Goal: Register for event/course

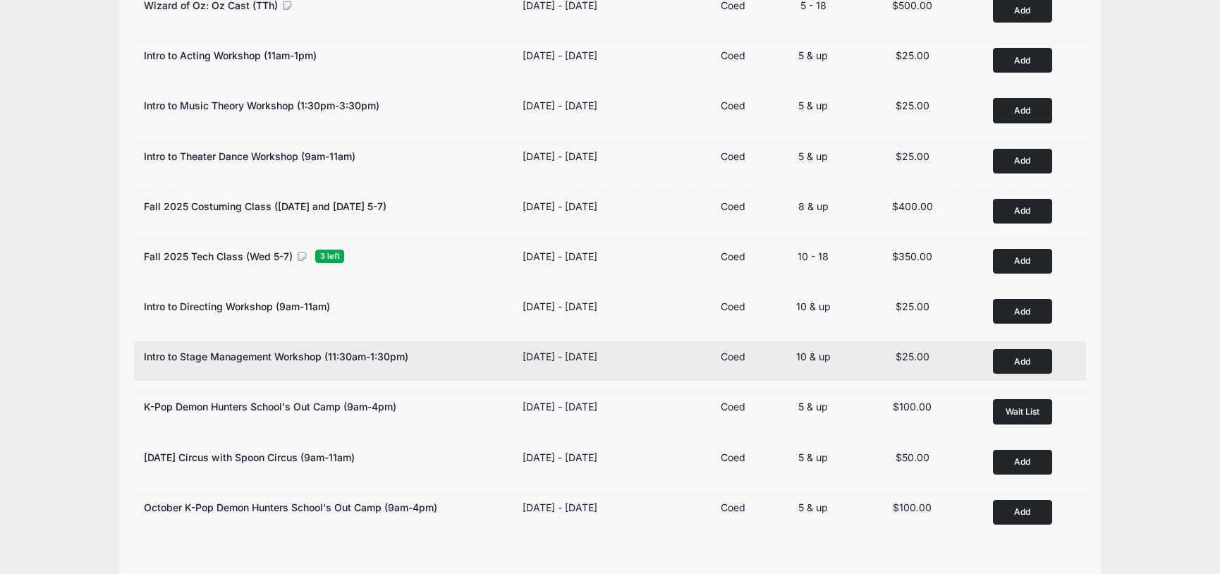
scroll to position [352, 0]
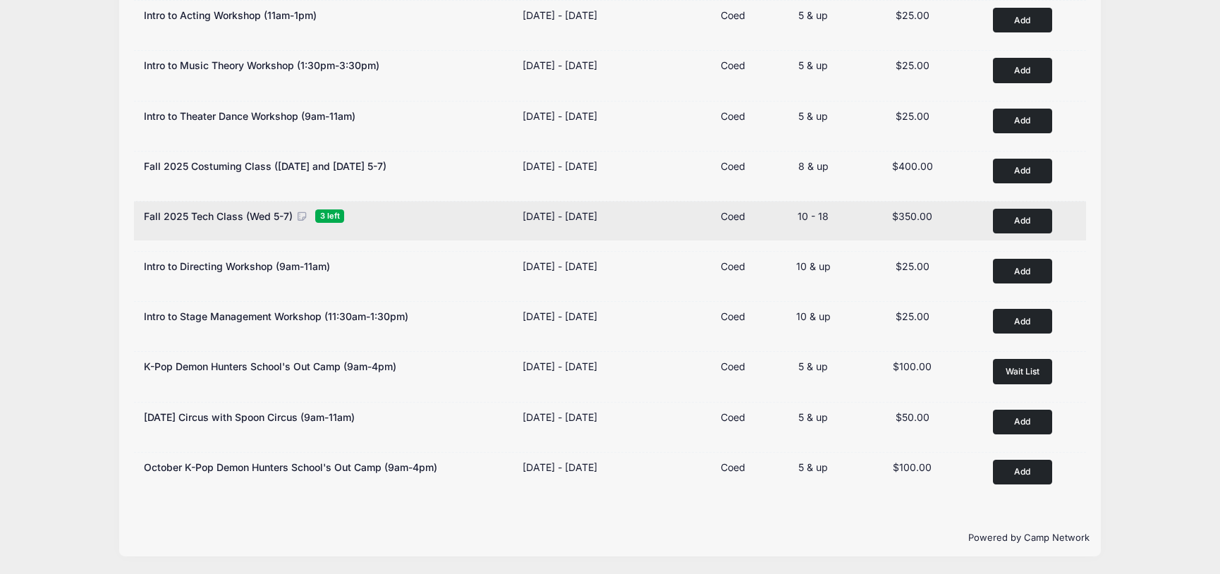
click at [1028, 216] on button "Add to Cart" at bounding box center [1022, 221] width 59 height 25
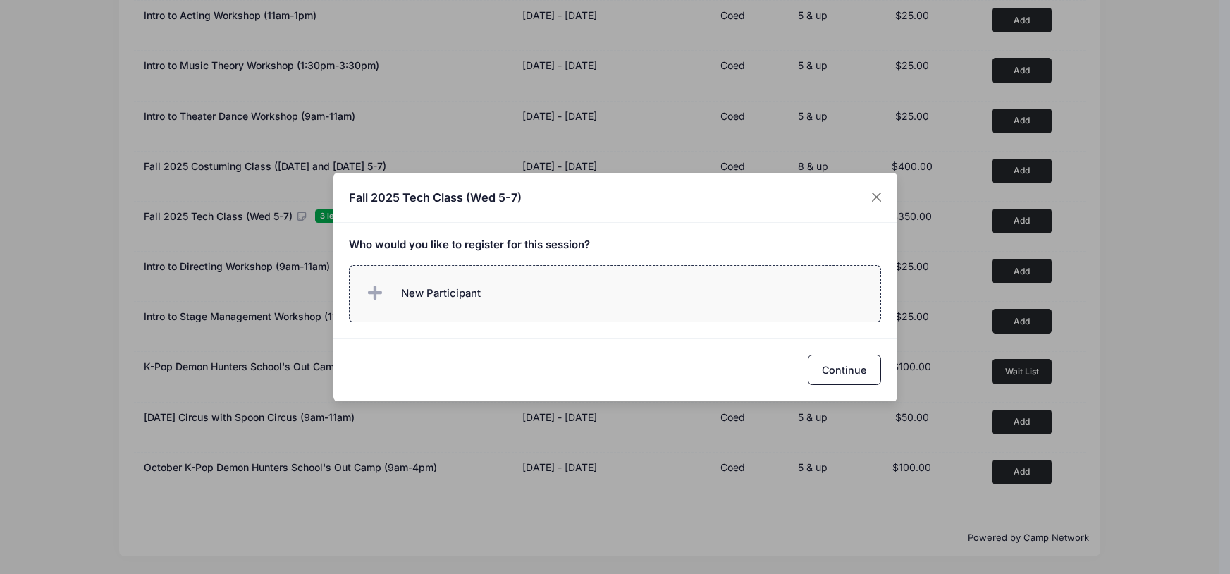
click at [466, 284] on span "New Participant" at bounding box center [422, 293] width 117 height 28
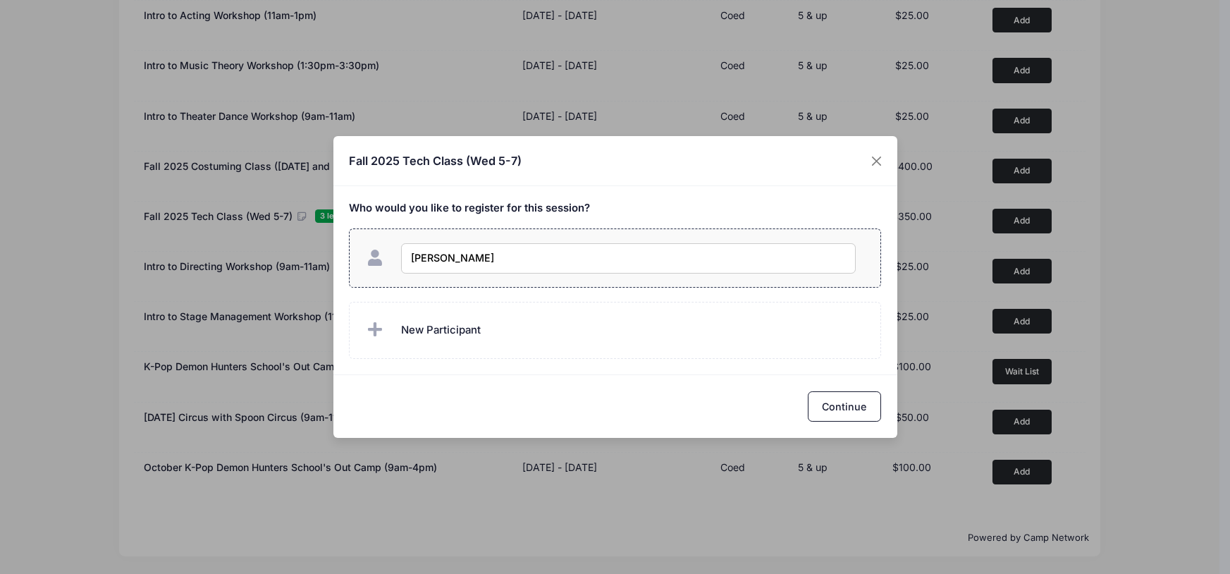
type input "Vivian Ko"
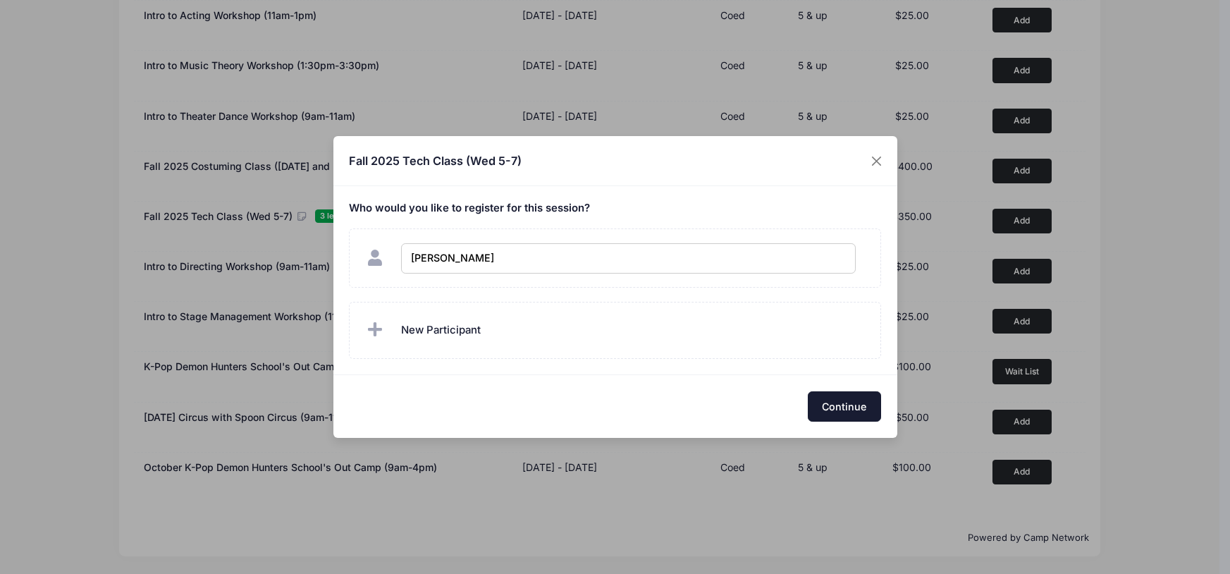
checkbox input "true"
click at [846, 403] on button "Continue" at bounding box center [844, 406] width 73 height 30
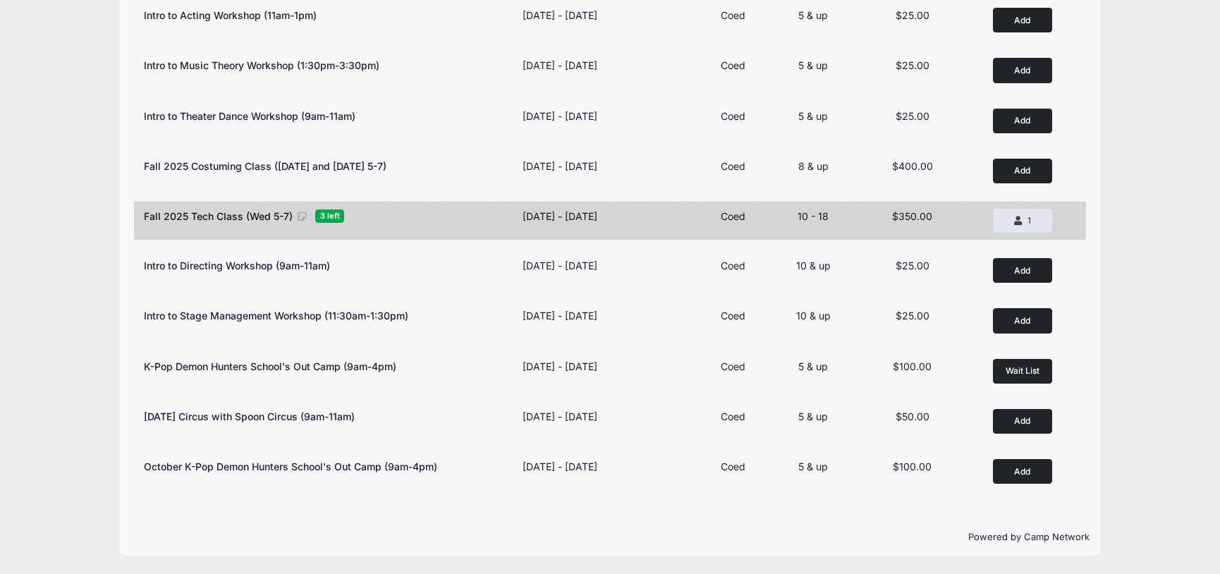
scroll to position [0, 0]
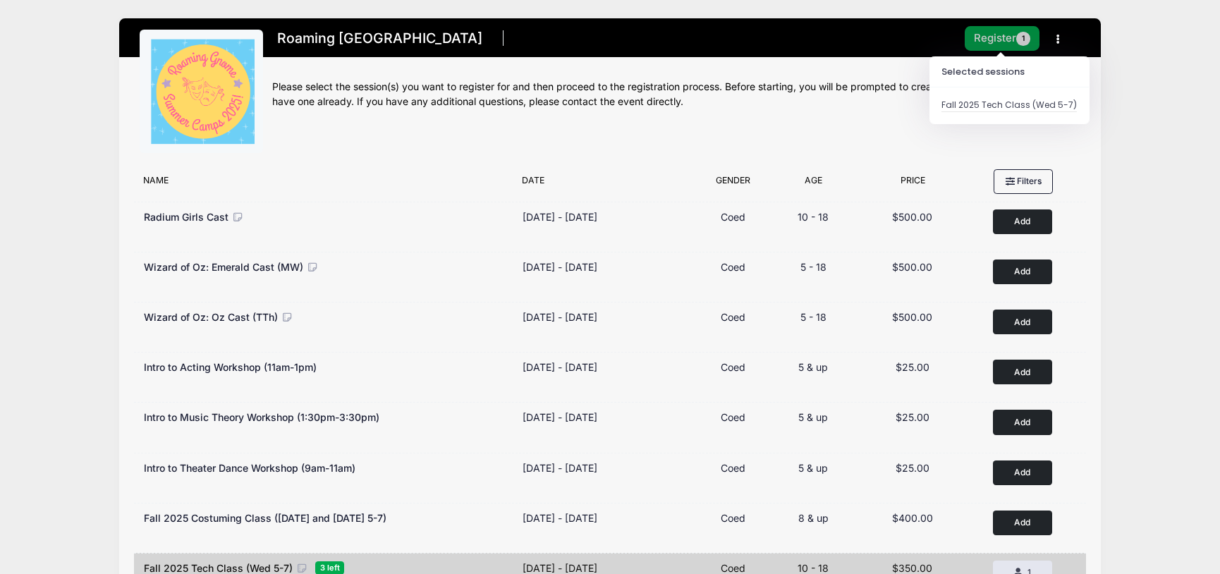
click at [990, 39] on button "Register 1" at bounding box center [1002, 38] width 75 height 25
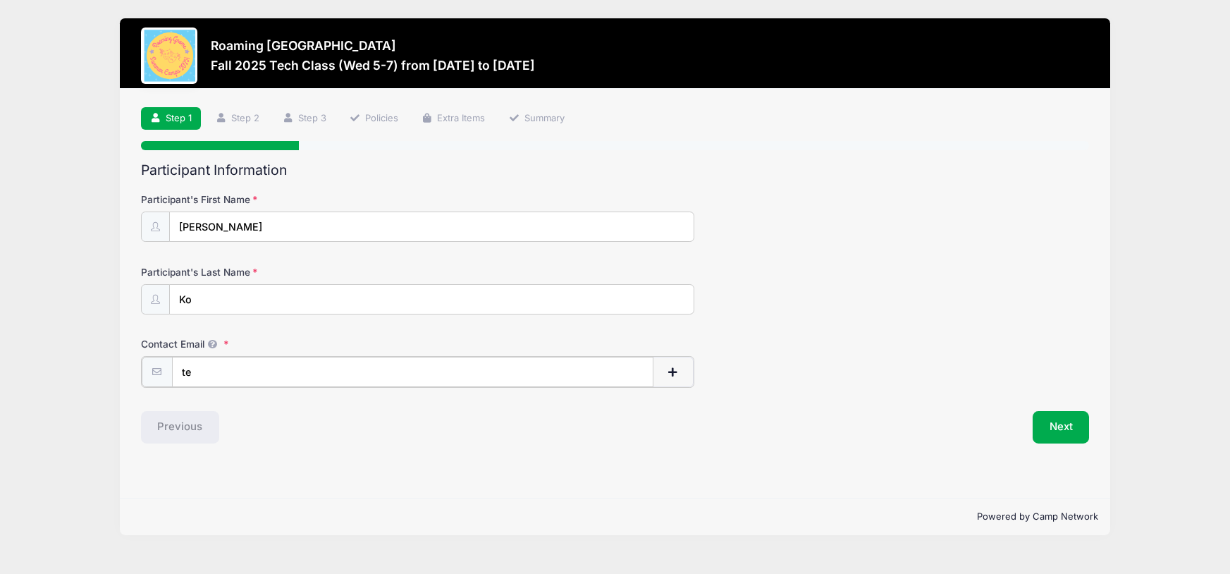
type input "t"
type input "[EMAIL_ADDRESS][DOMAIN_NAME]"
click at [551, 429] on div "Previous" at bounding box center [375, 426] width 482 height 32
click at [1046, 420] on button "Next" at bounding box center [1061, 426] width 57 height 32
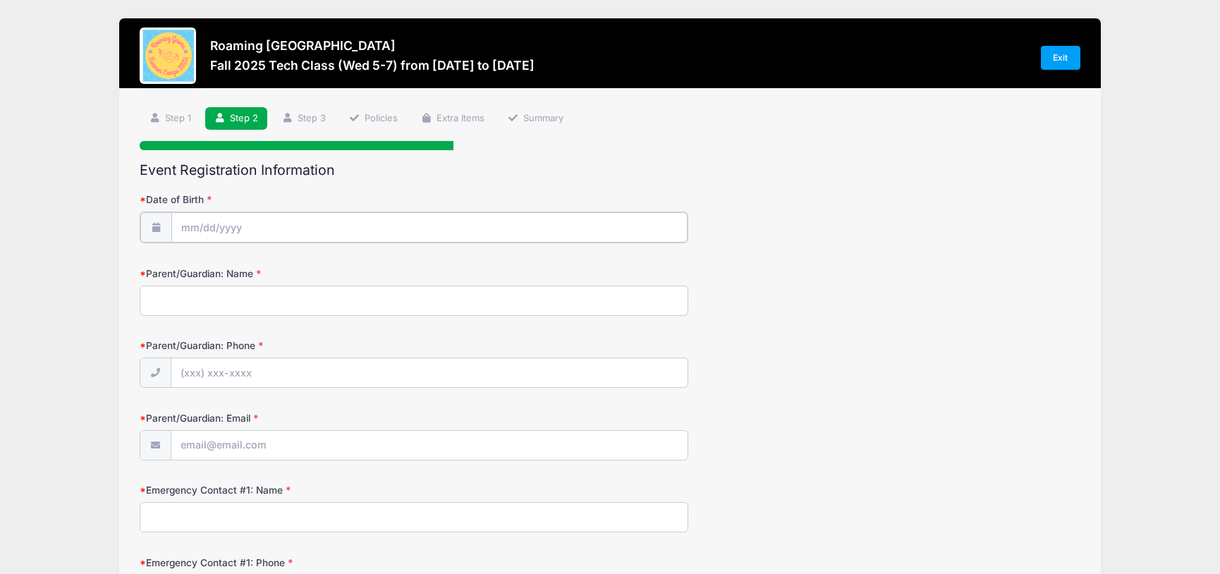
click at [269, 217] on input "Date of Birth" at bounding box center [429, 227] width 516 height 30
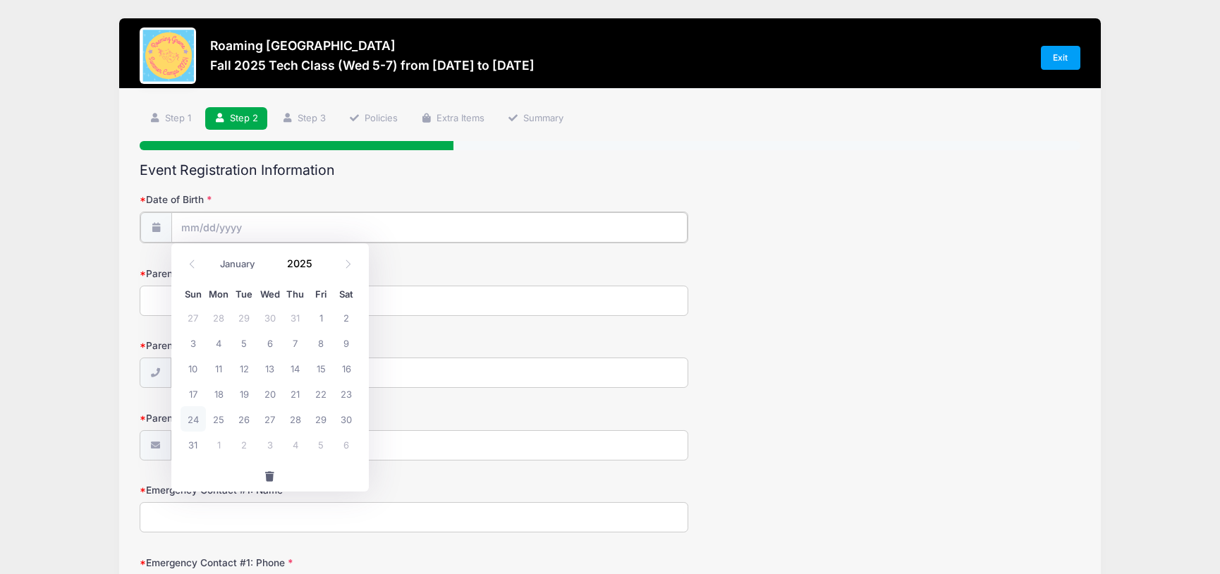
click at [190, 221] on input "Date of Birth" at bounding box center [429, 227] width 516 height 30
click at [240, 224] on input "Date of Birth" at bounding box center [429, 227] width 516 height 30
click at [188, 226] on input "Date of Birth" at bounding box center [429, 227] width 516 height 30
click at [307, 264] on input "2025" at bounding box center [304, 262] width 46 height 21
click at [323, 268] on span at bounding box center [322, 268] width 10 height 11
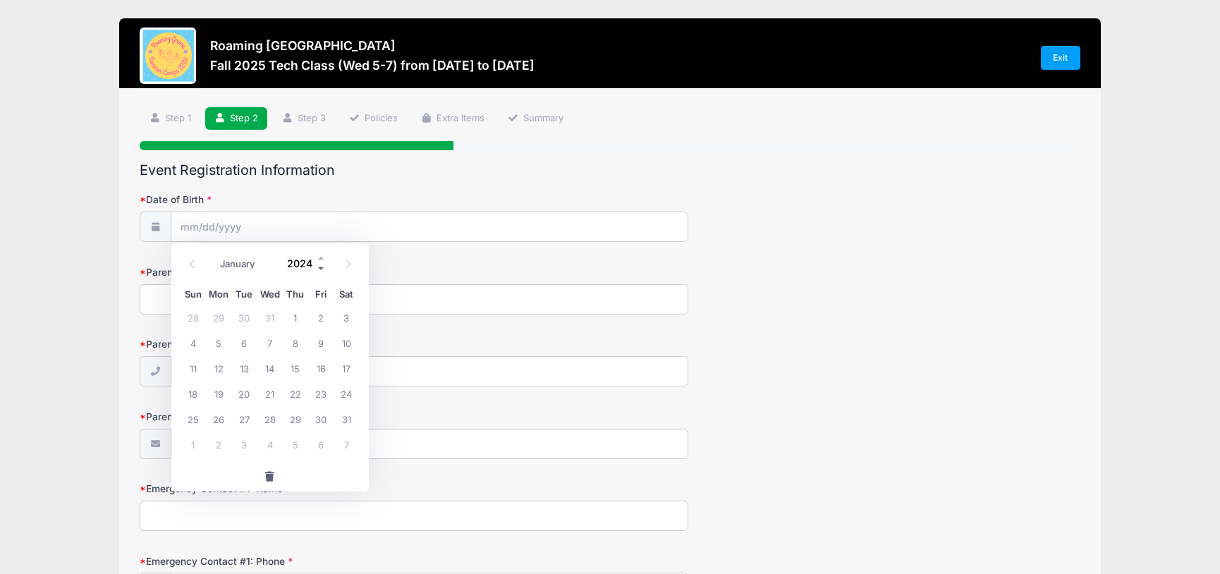
click at [322, 268] on span at bounding box center [322, 268] width 10 height 11
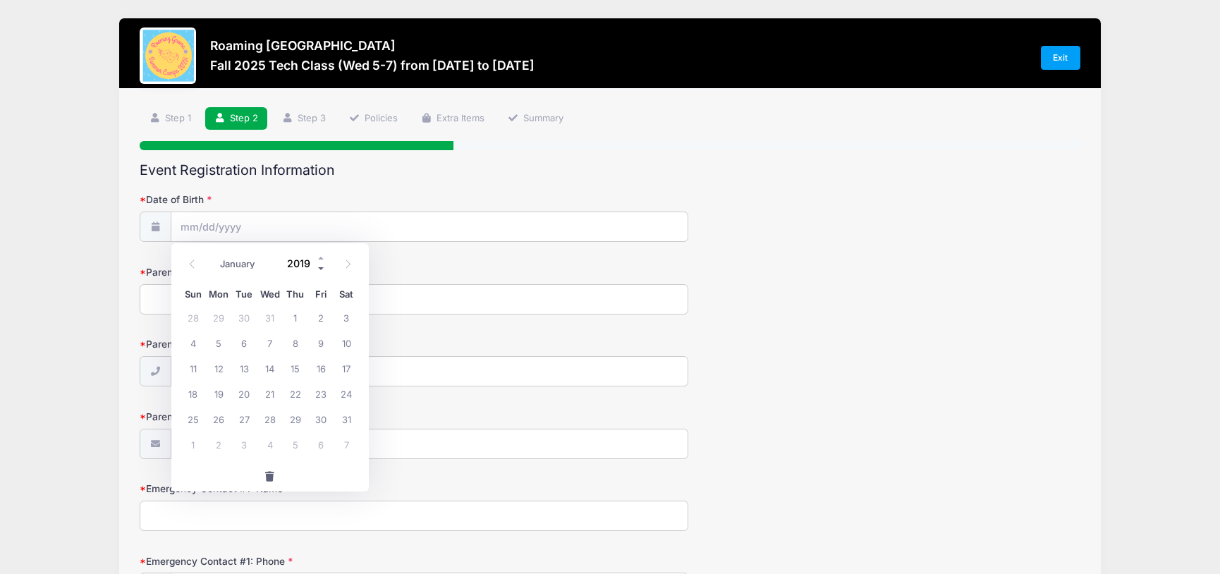
click at [322, 268] on span at bounding box center [322, 268] width 10 height 11
type input "2015"
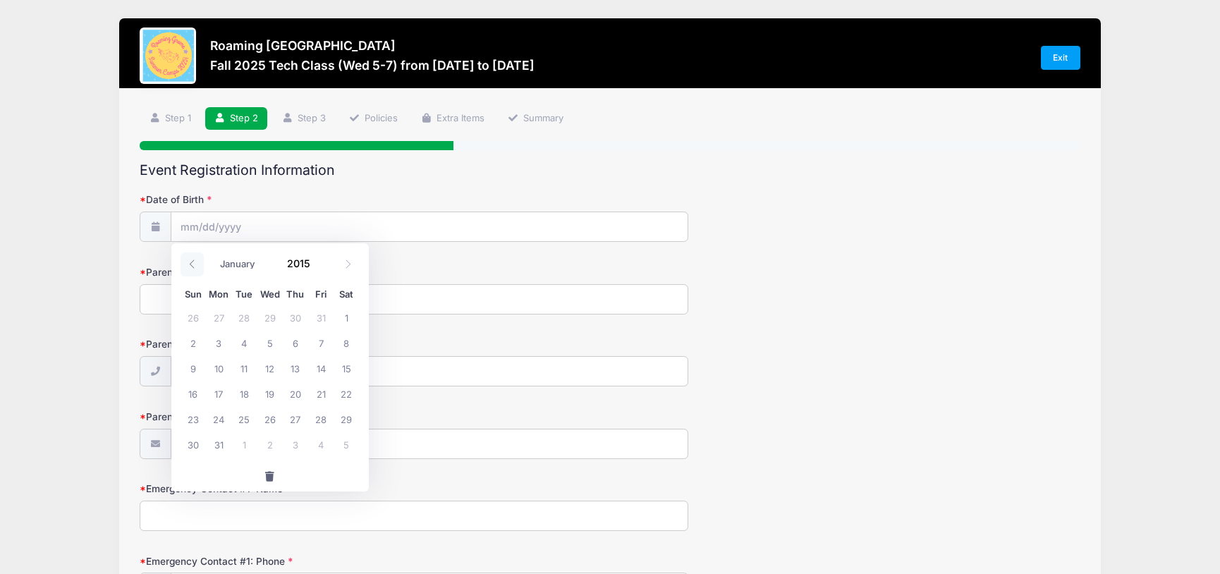
click at [190, 264] on icon at bounding box center [192, 263] width 9 height 9
select select "6"
click at [270, 392] on span "22" at bounding box center [269, 393] width 25 height 25
type input "07/22/2015"
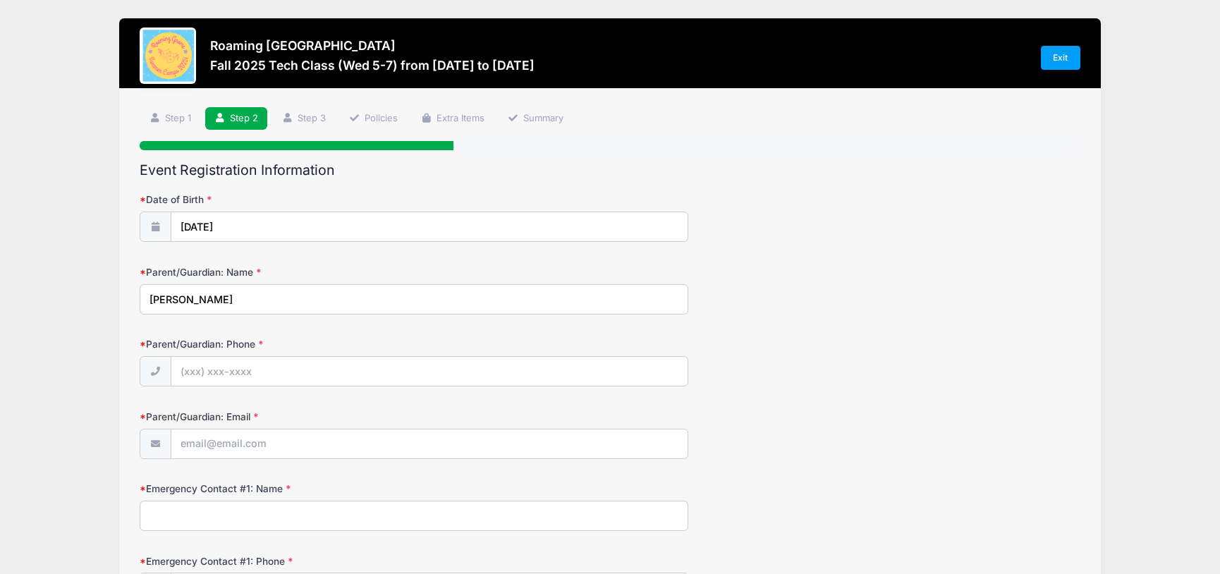
type input "Ted Ko"
type input "(510) 381-6159"
type input "[EMAIL_ADDRESS][DOMAIN_NAME]"
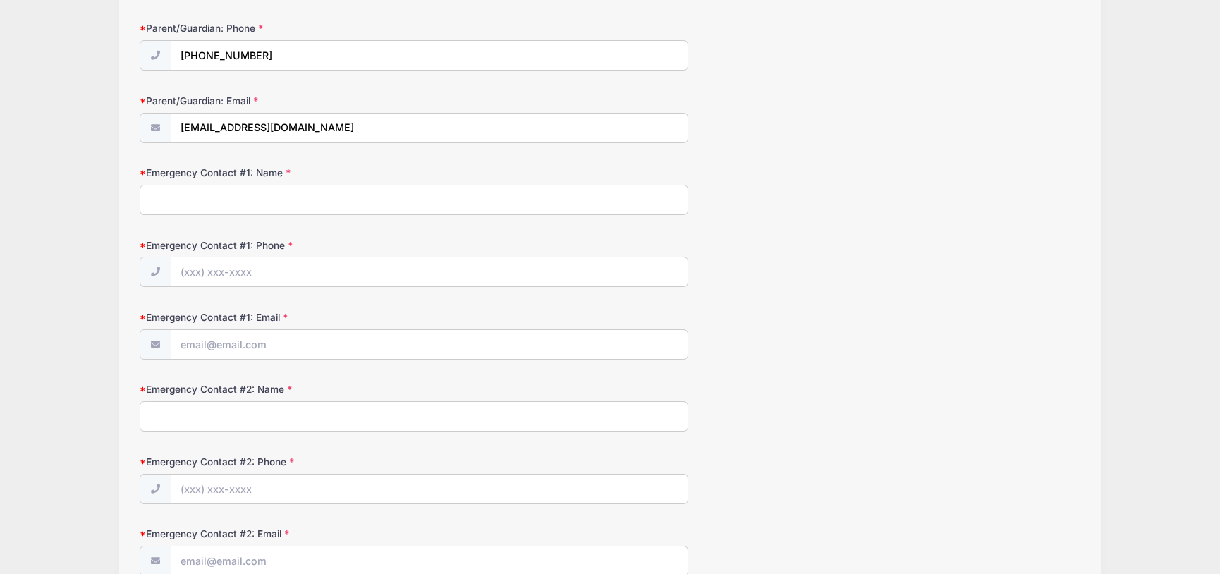
scroll to position [348, 0]
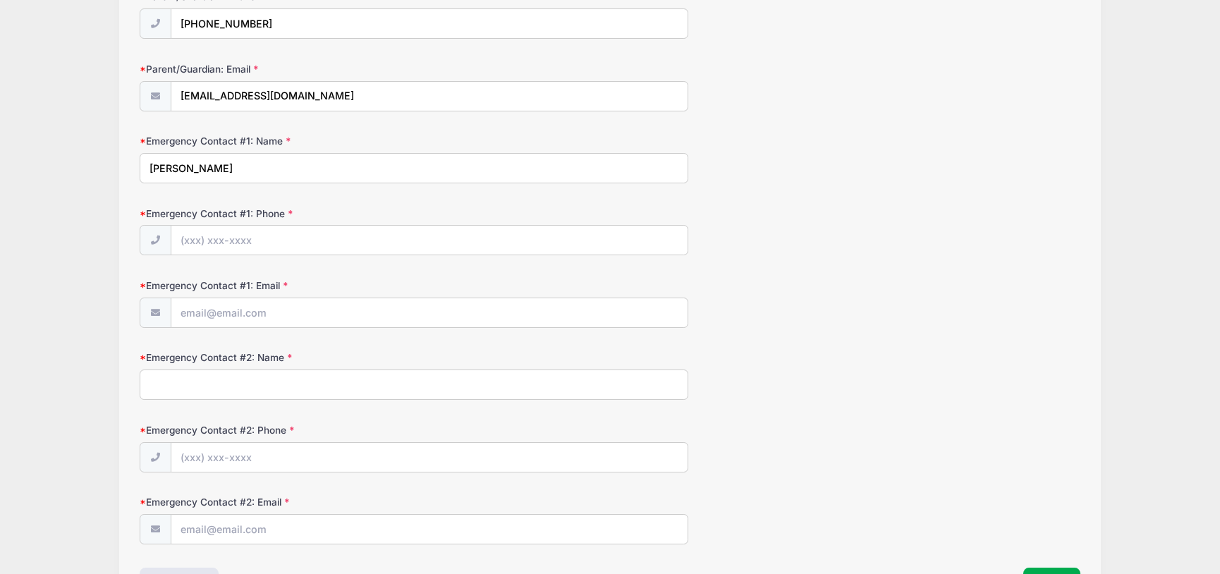
type input "Jane Wong"
type input "(415) 316-8840"
type input "jane@jane-wong.com"
type input "Helen Lee"
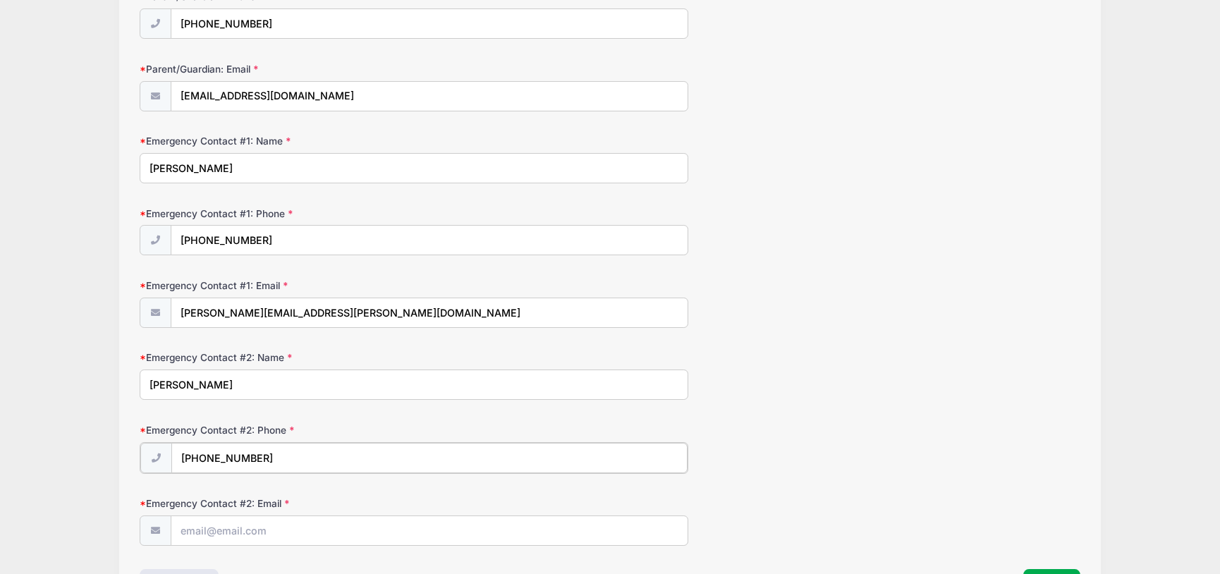
scroll to position [371, 0]
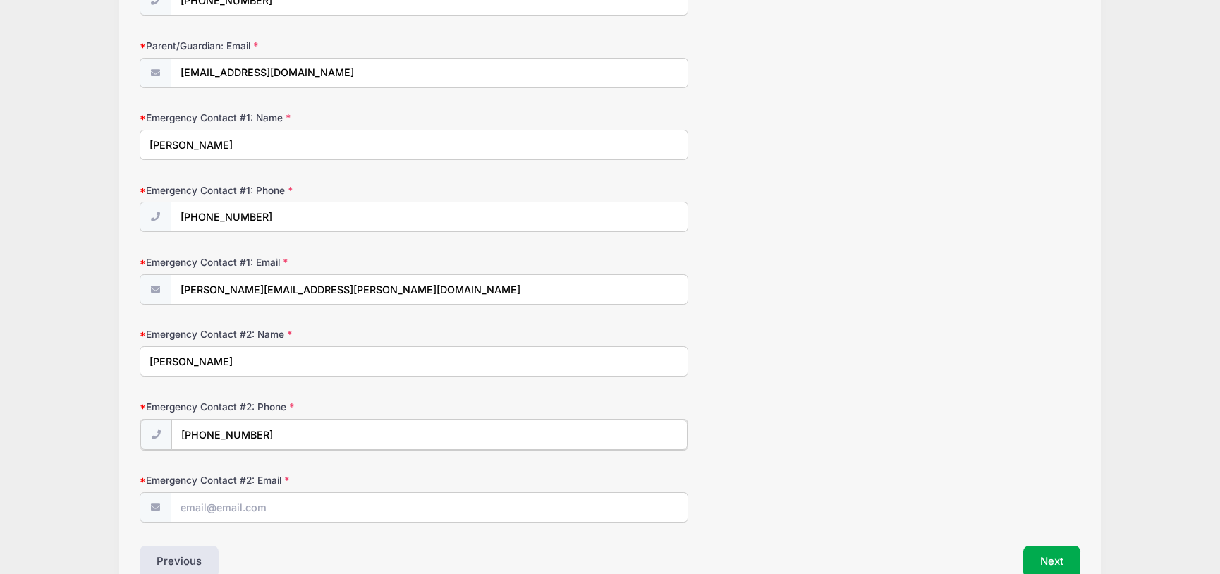
type input "(650) 200-6245"
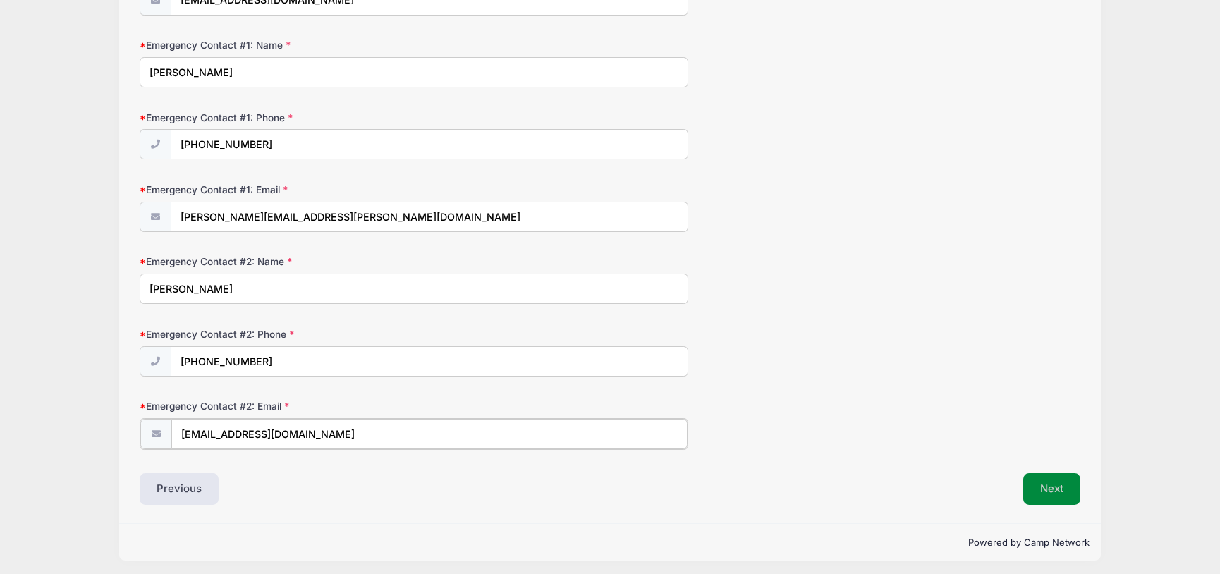
type input "lun.090729@gmail.com"
click at [1034, 482] on button "Next" at bounding box center [1051, 489] width 57 height 32
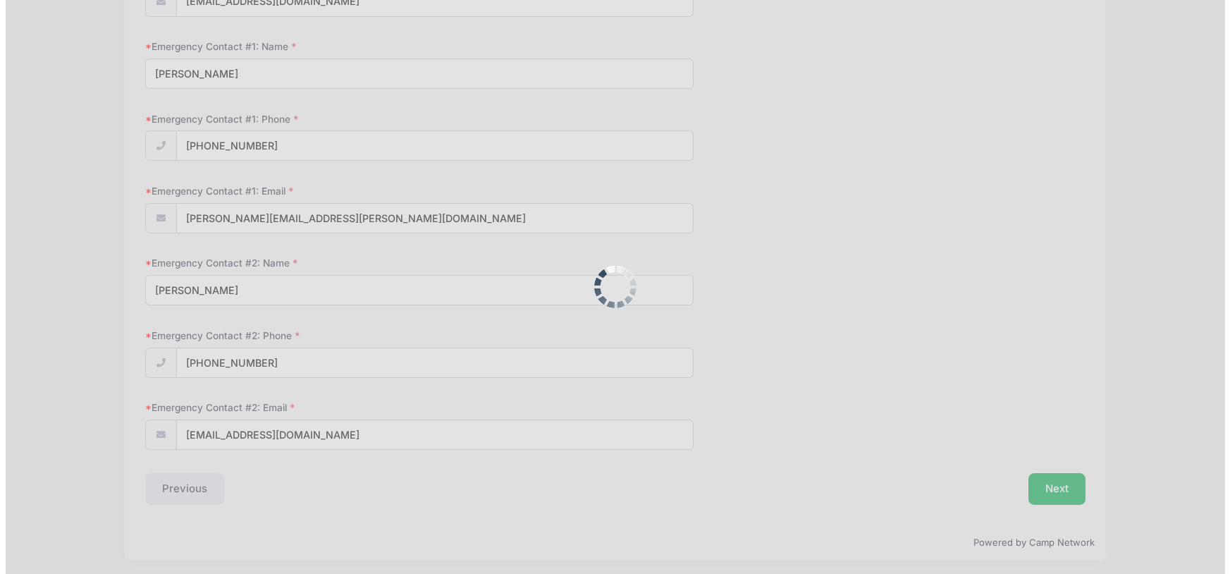
scroll to position [0, 0]
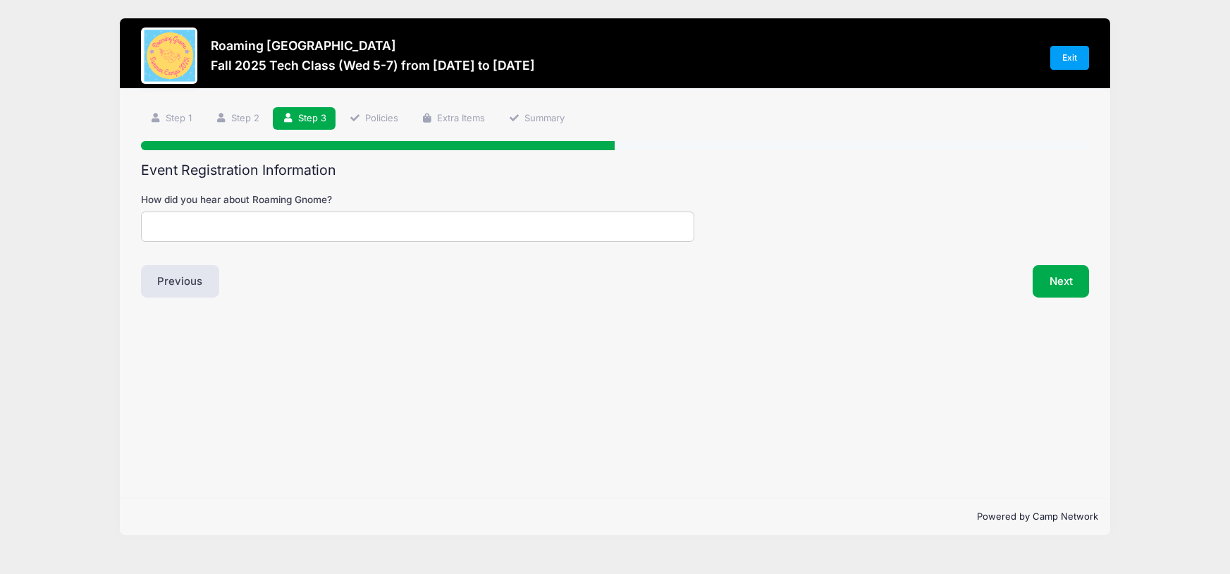
click at [317, 221] on input "How did you hear about Roaming Gnome?" at bounding box center [417, 227] width 553 height 30
type input "Long time participant"
click at [1063, 286] on button "Next" at bounding box center [1061, 281] width 57 height 32
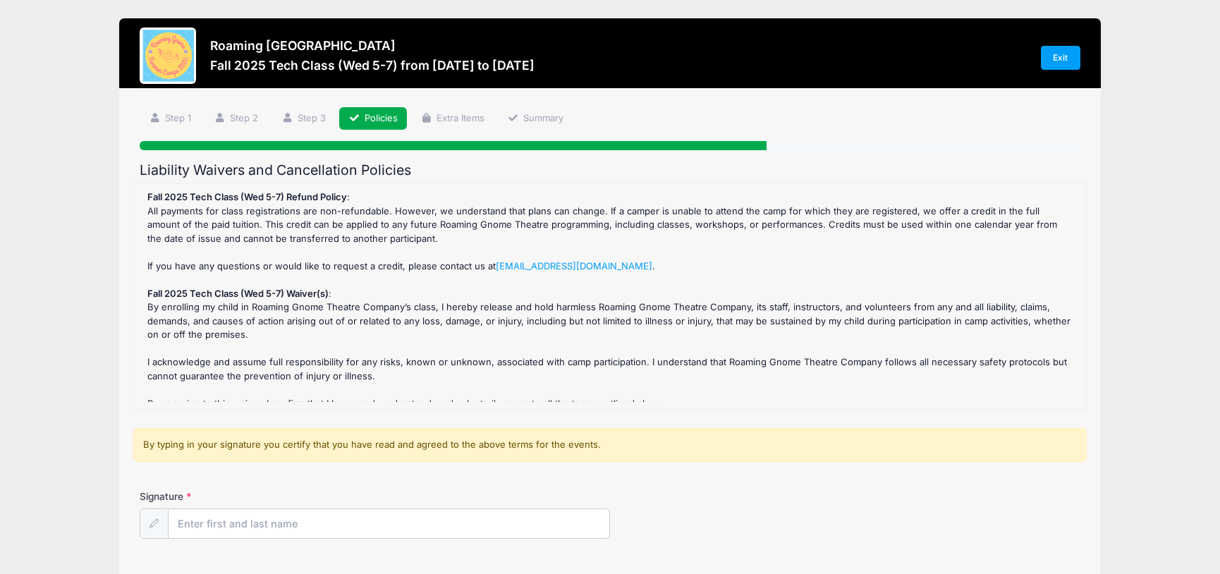
scroll to position [110, 0]
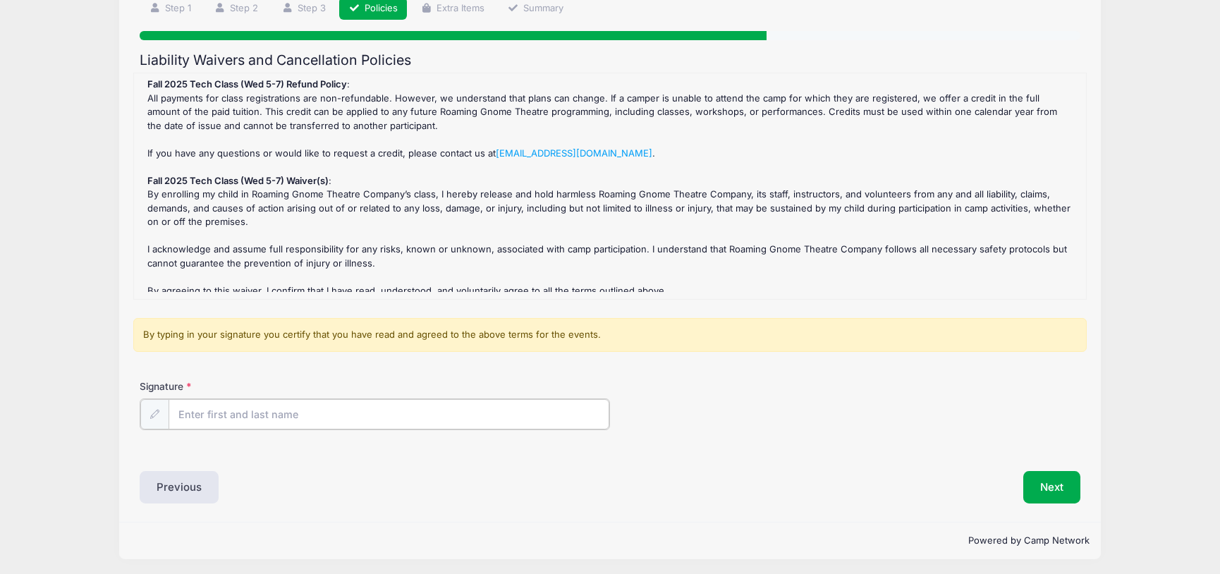
click at [225, 417] on input "Signature" at bounding box center [389, 414] width 441 height 30
type input "Ted Ko"
click at [1046, 498] on button "Next" at bounding box center [1051, 486] width 57 height 32
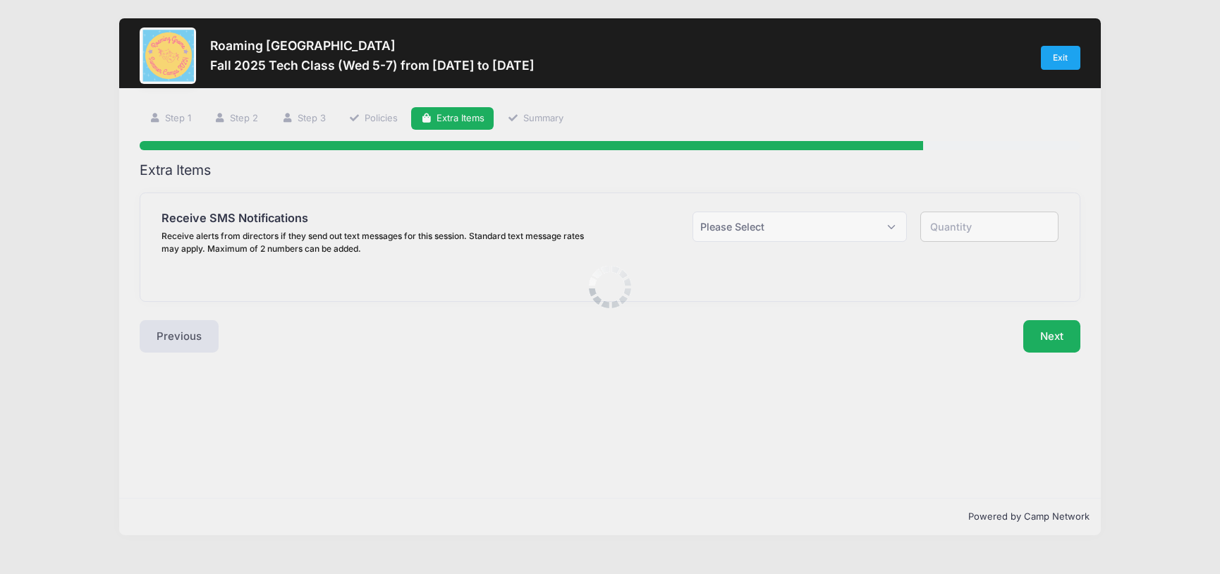
scroll to position [0, 0]
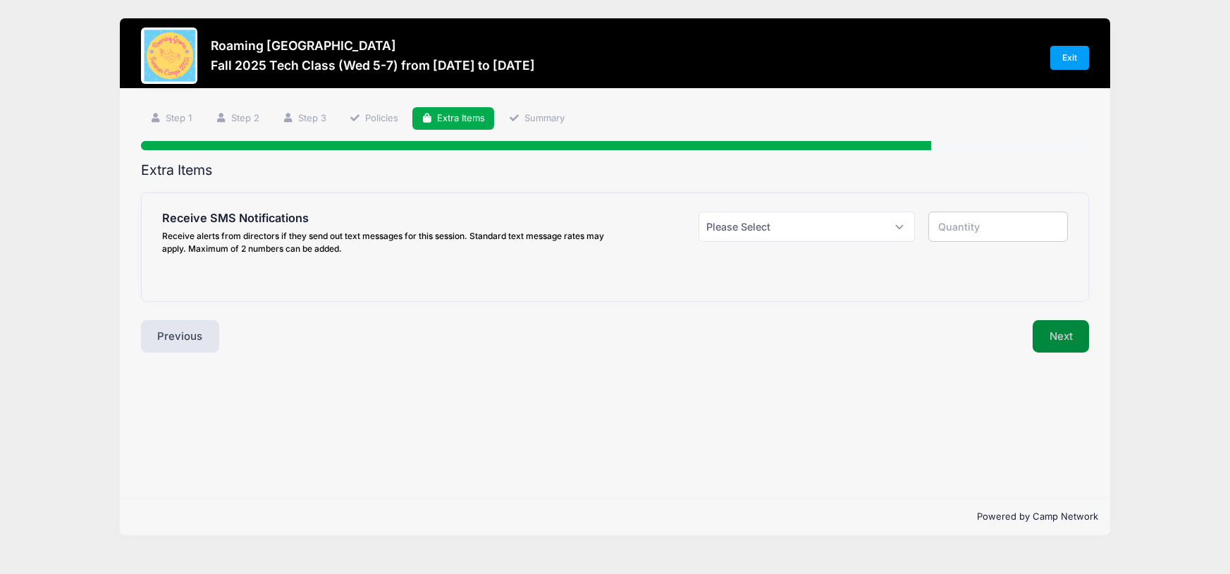
click at [1056, 332] on button "Next" at bounding box center [1061, 336] width 57 height 32
select select "0"
type input "0"
click at [1073, 334] on button "Next" at bounding box center [1061, 336] width 57 height 32
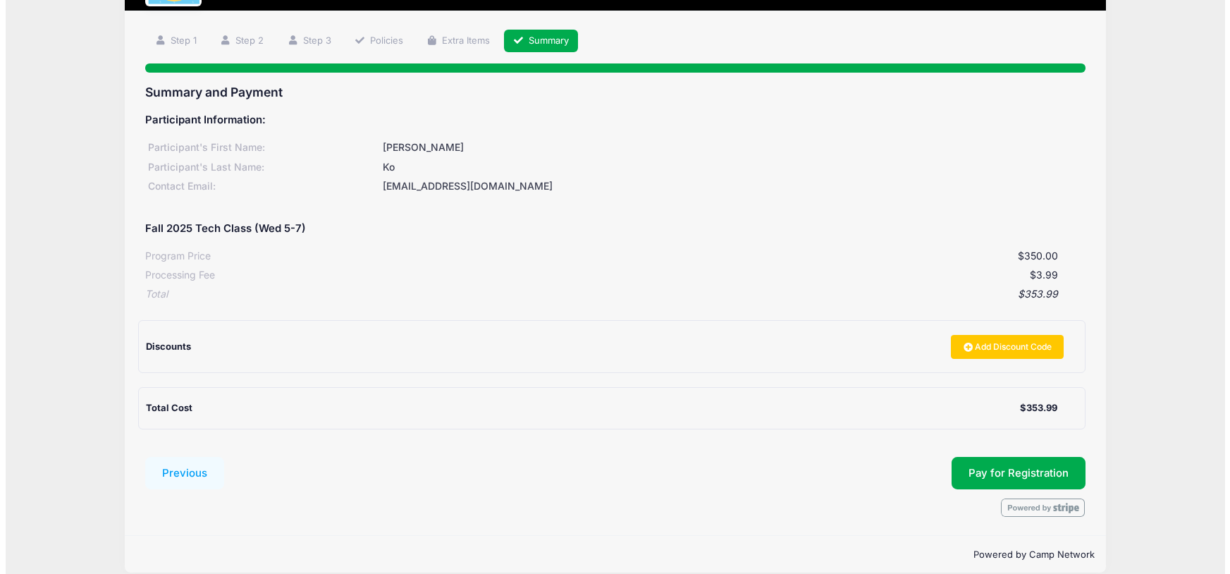
scroll to position [87, 0]
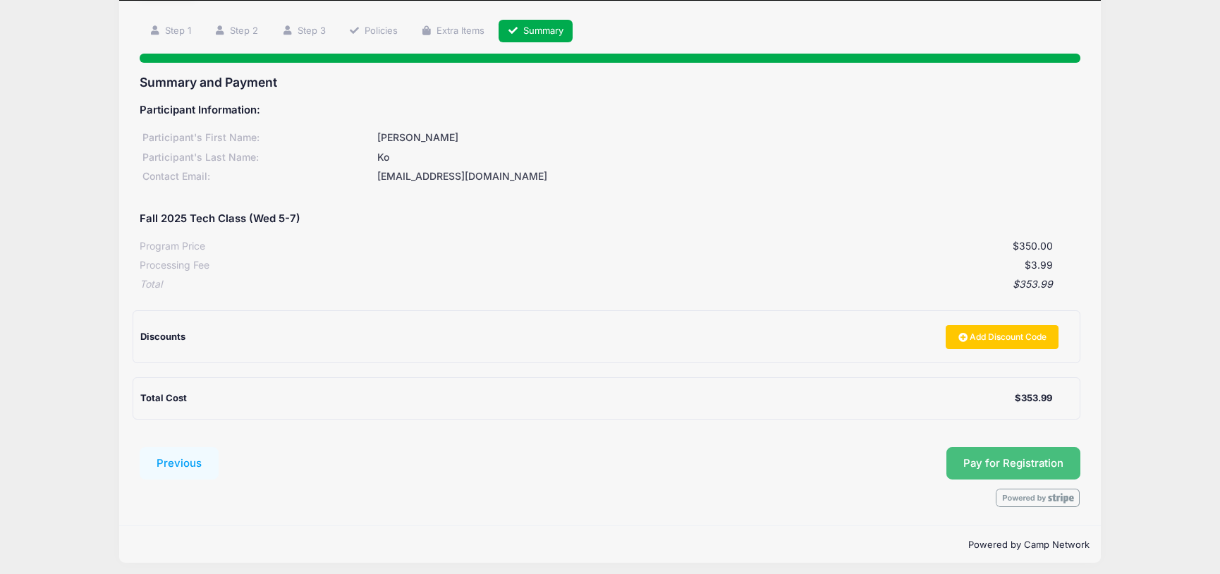
click at [1034, 457] on span "Pay for Registration" at bounding box center [1013, 463] width 100 height 13
